Goal: Find specific page/section: Find specific page/section

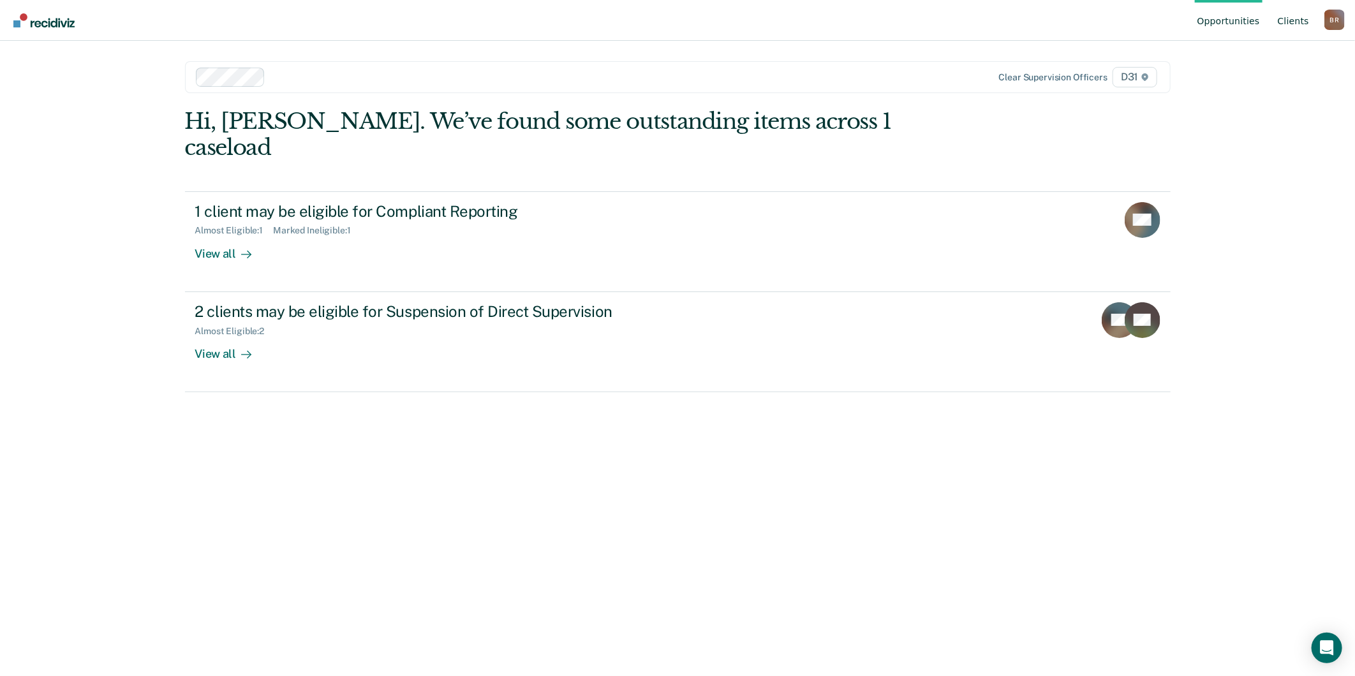
click at [1292, 23] on link "Client s" at bounding box center [1293, 20] width 36 height 41
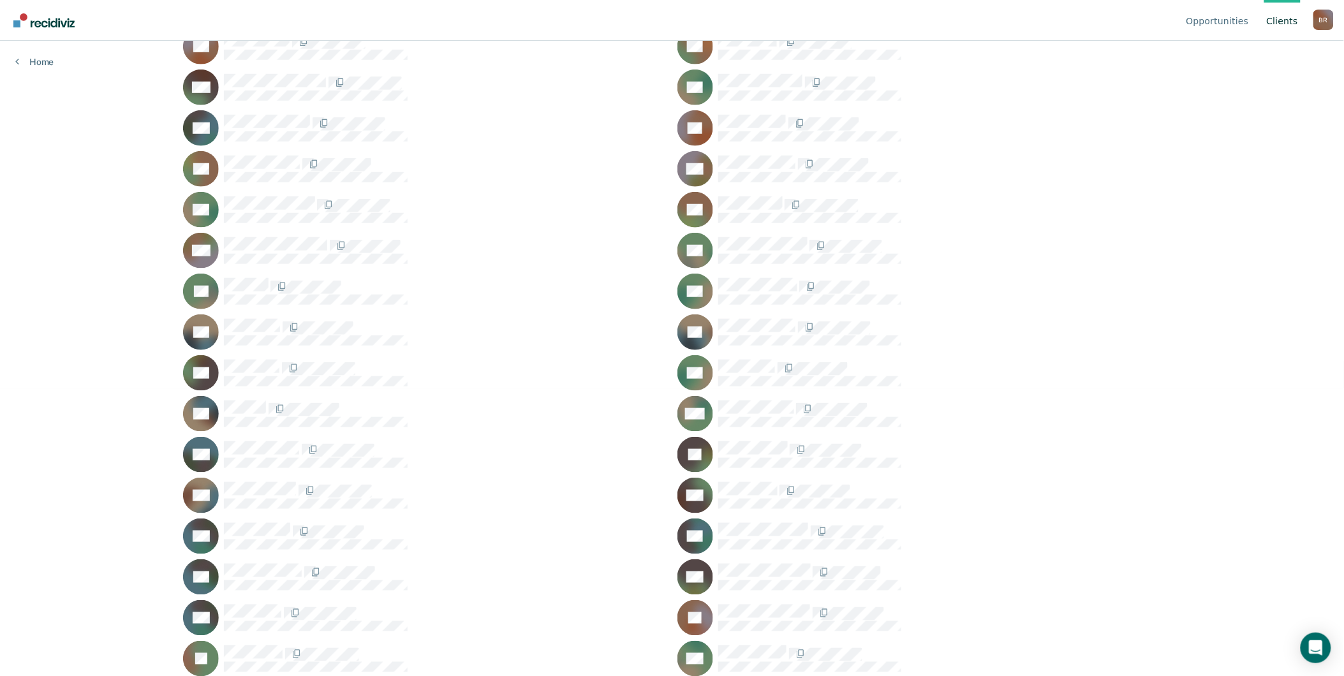
scroll to position [425, 0]
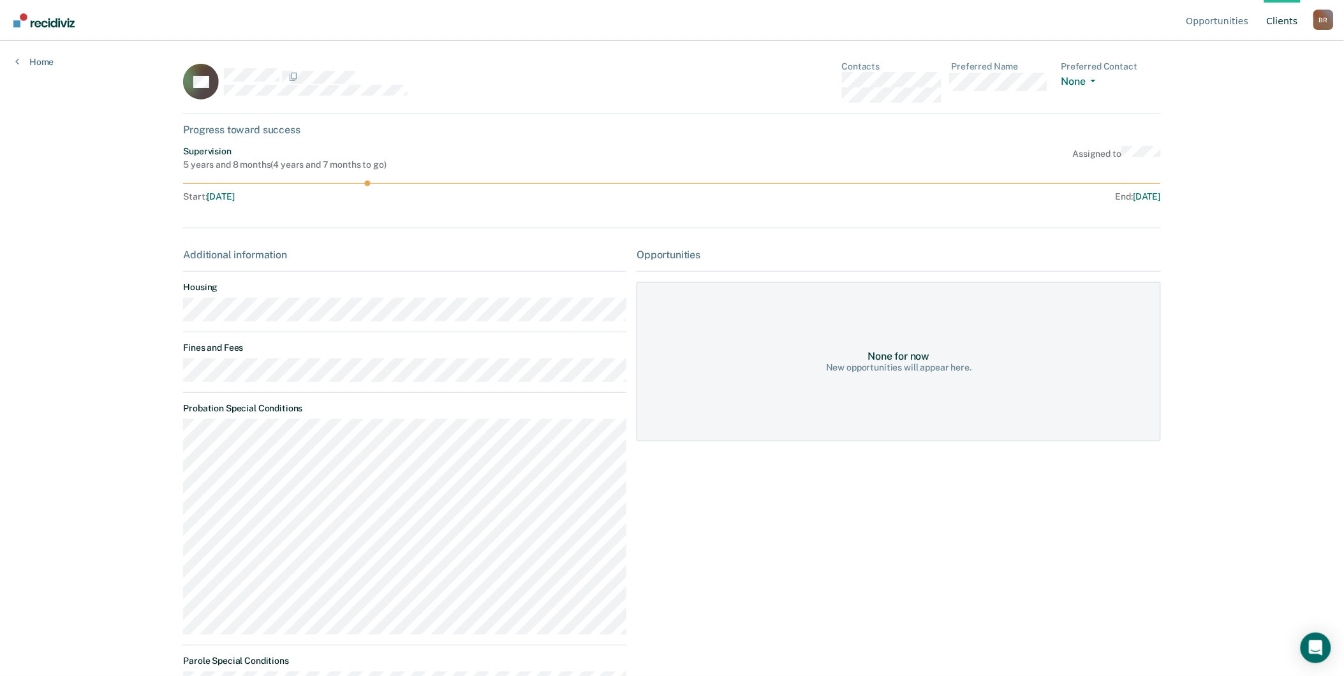
click at [1287, 22] on link "Client s" at bounding box center [1282, 20] width 36 height 41
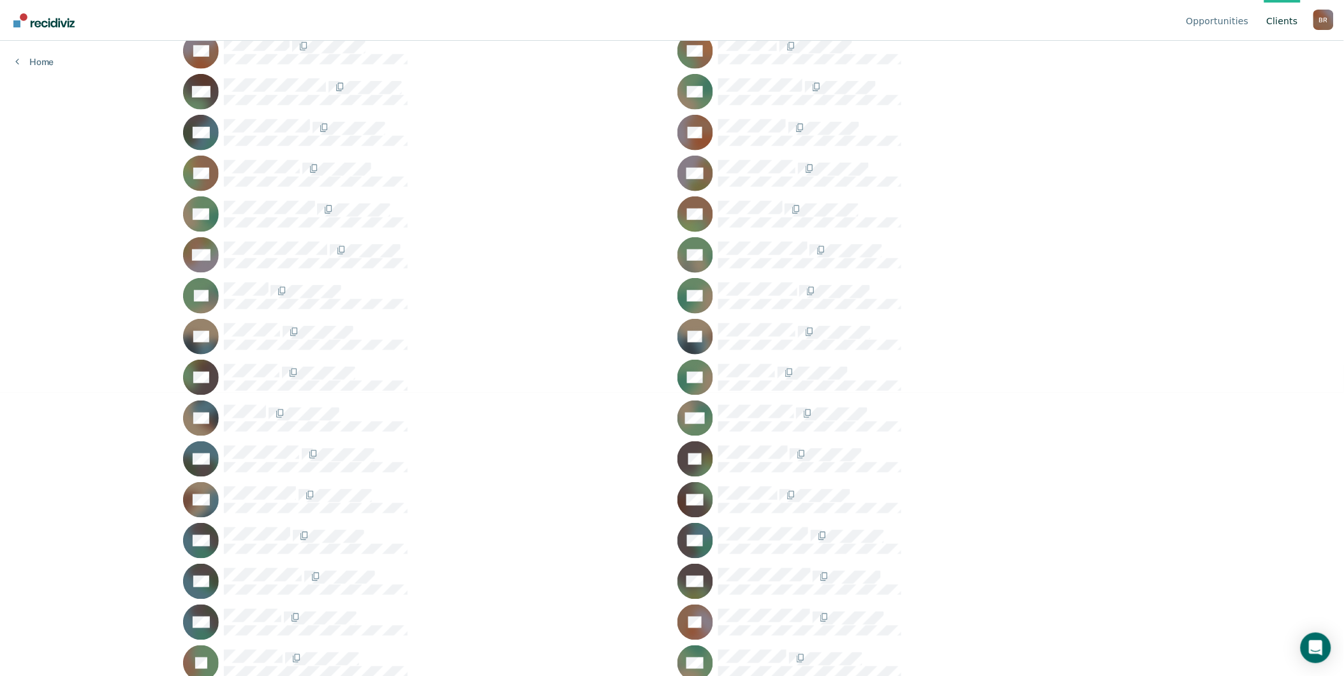
scroll to position [354, 0]
